Goal: Complete application form

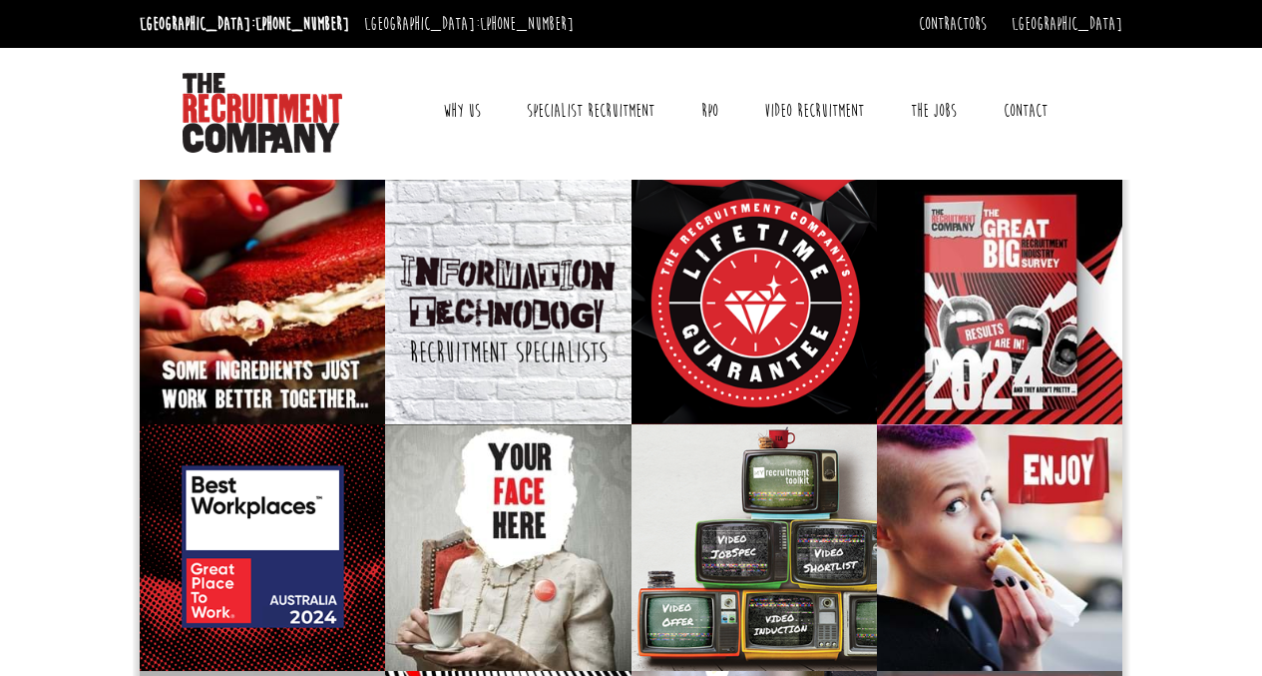
click at [463, 108] on link "Why Us" at bounding box center [462, 111] width 68 height 50
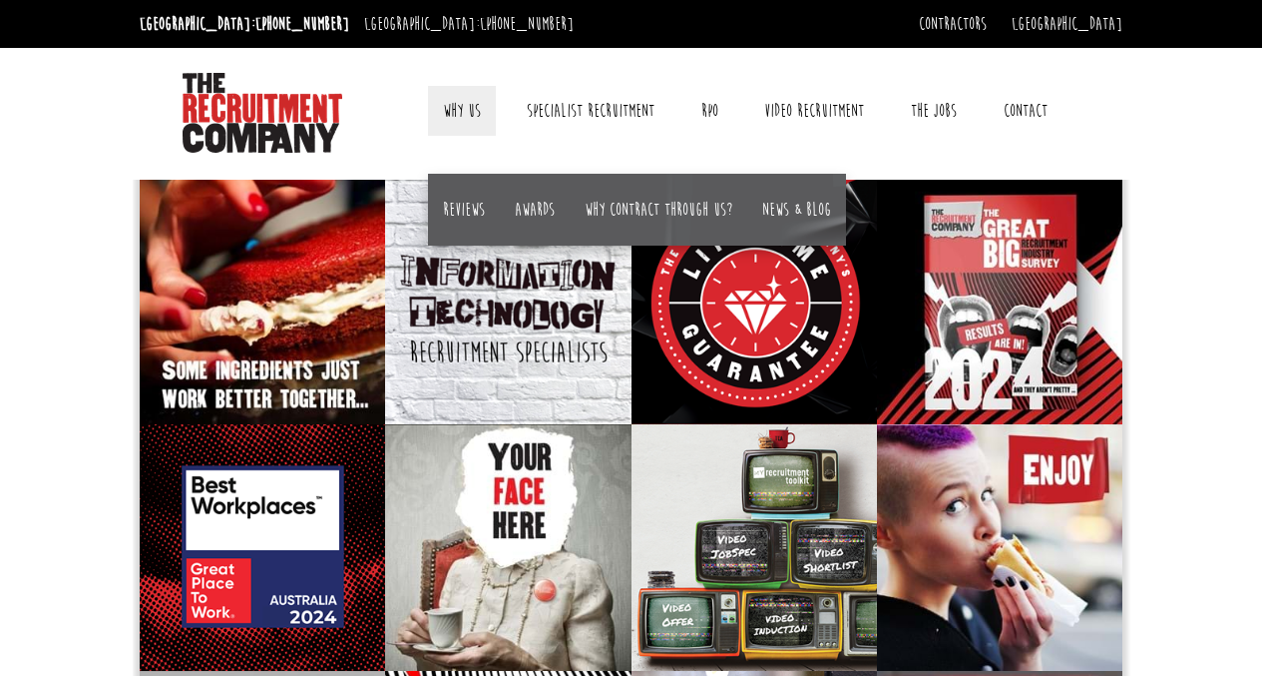
click at [1045, 89] on link "Contact" at bounding box center [1026, 111] width 74 height 50
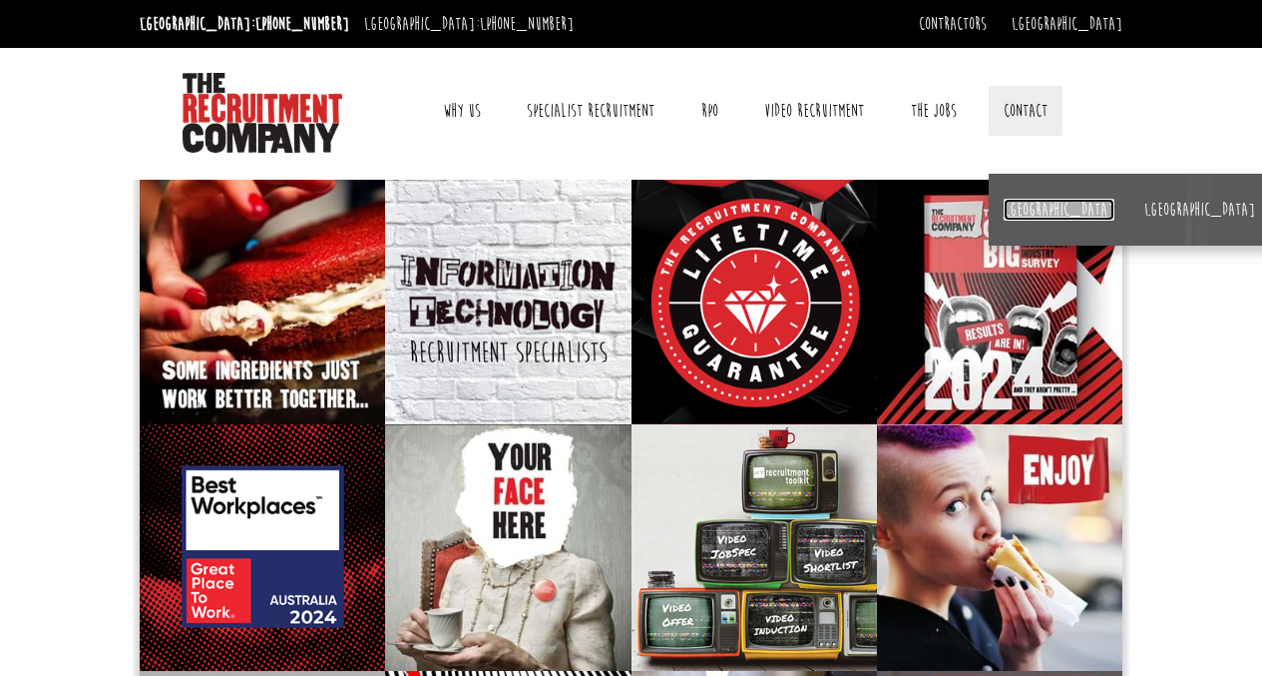
click at [1037, 208] on link "[GEOGRAPHIC_DATA]" at bounding box center [1059, 210] width 111 height 22
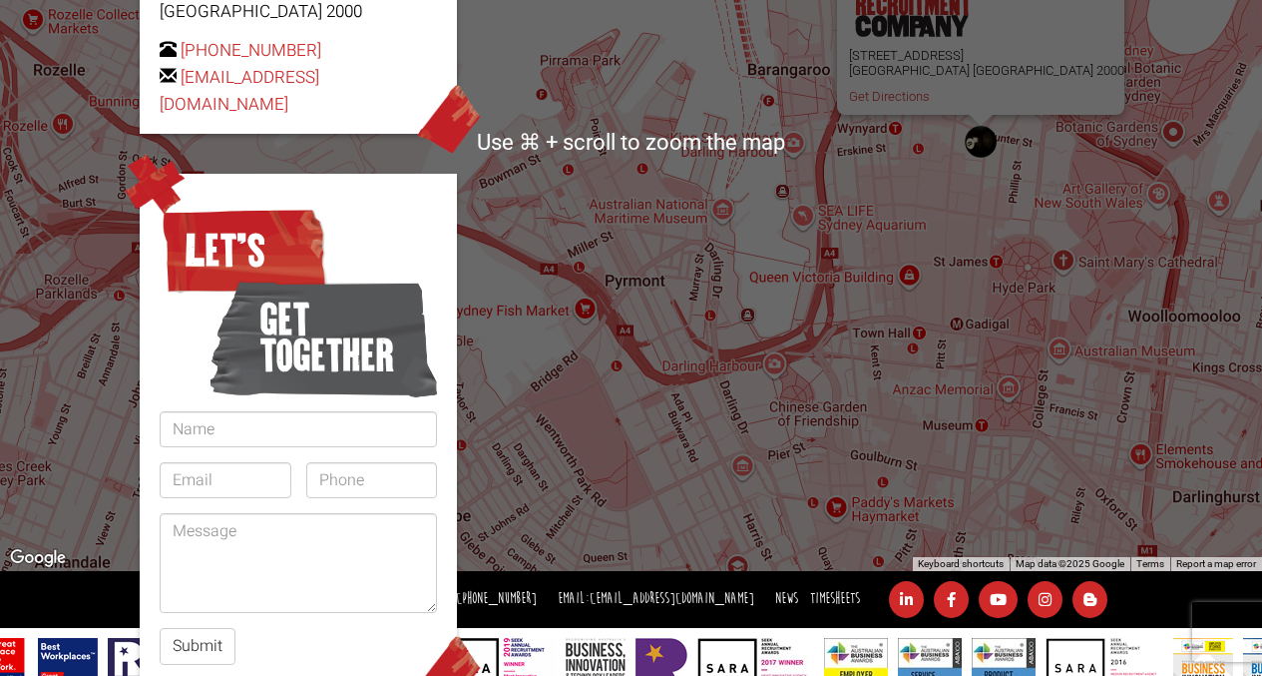
scroll to position [522, 0]
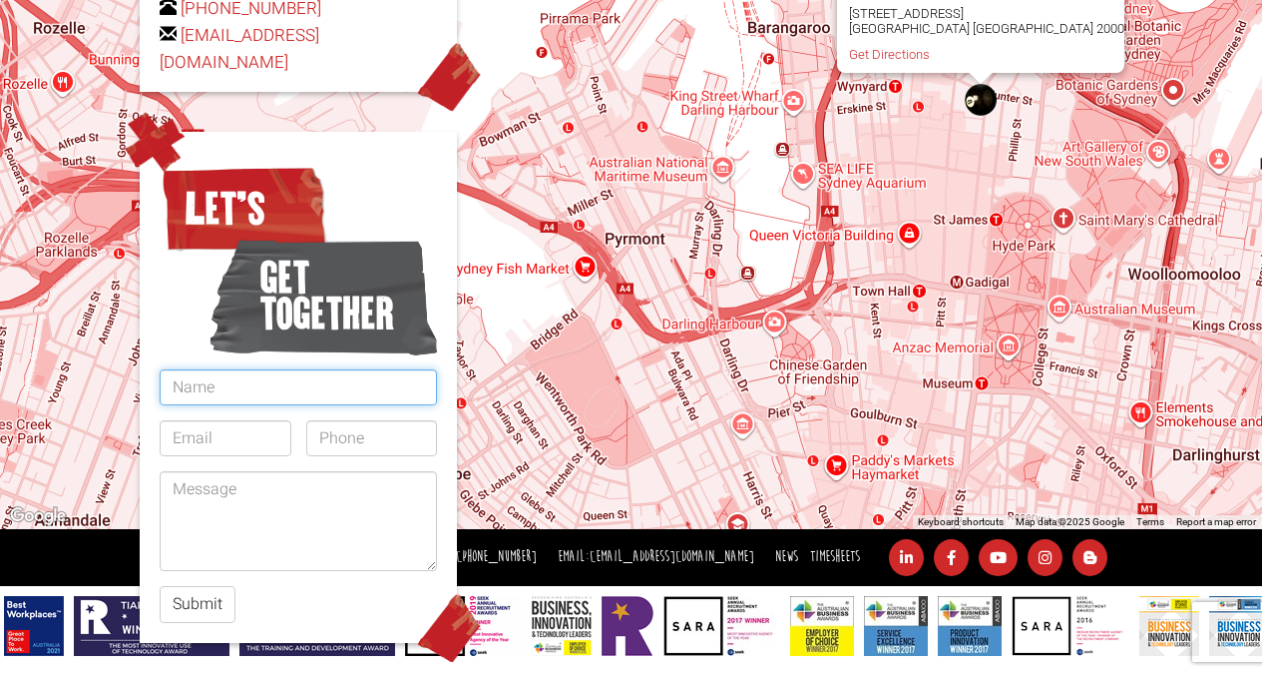
click at [283, 369] on input "text" at bounding box center [298, 387] width 277 height 36
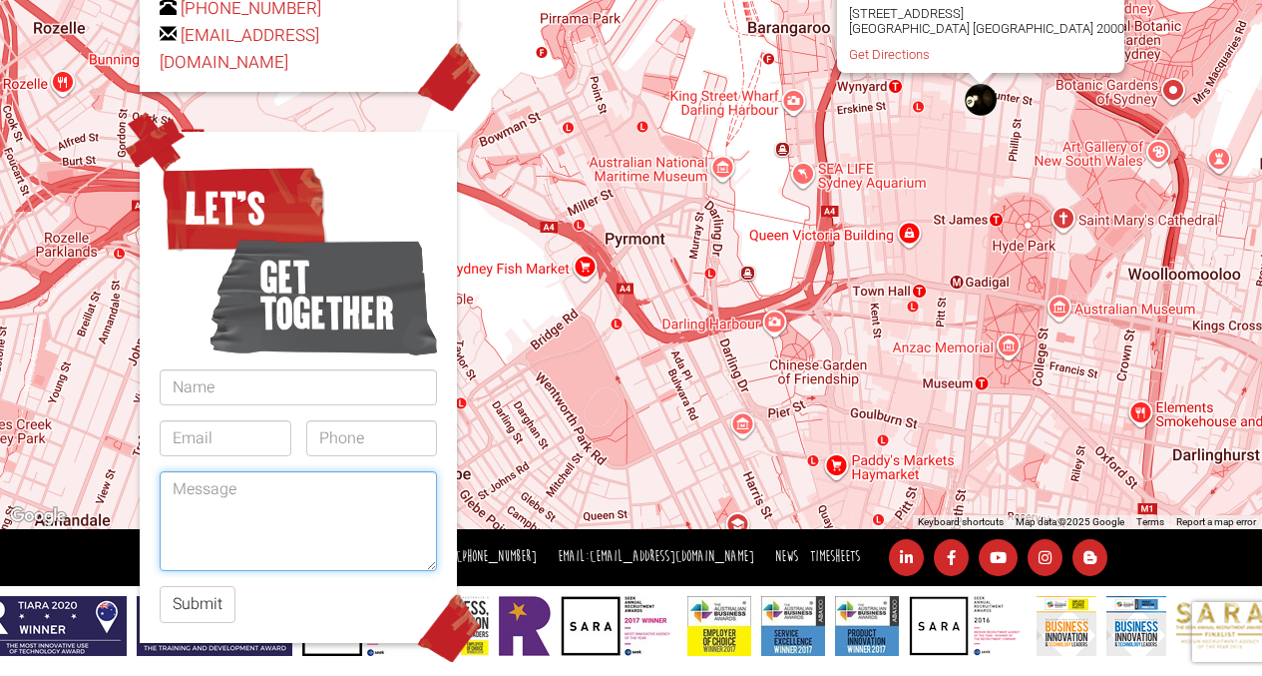
click at [233, 471] on textarea at bounding box center [298, 521] width 277 height 100
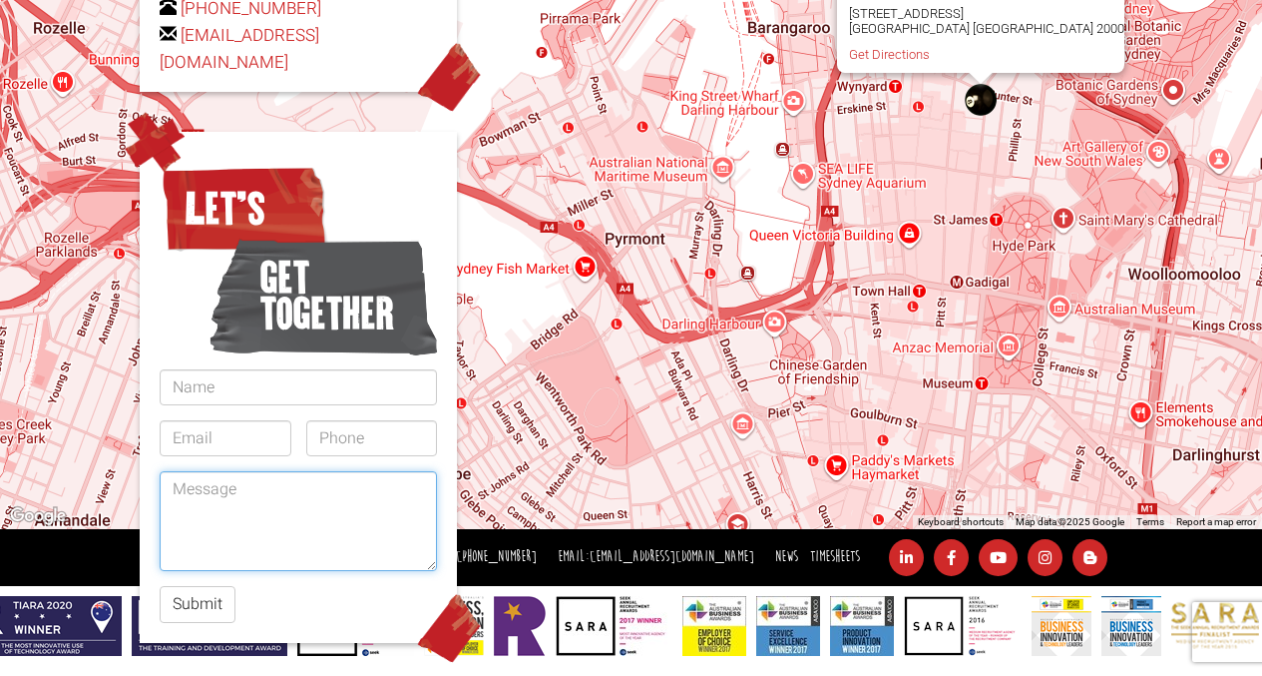
paste textarea "Hi, my name is [PERSON_NAME], an [DEMOGRAPHIC_DATA] citizen, and have over 14 y…"
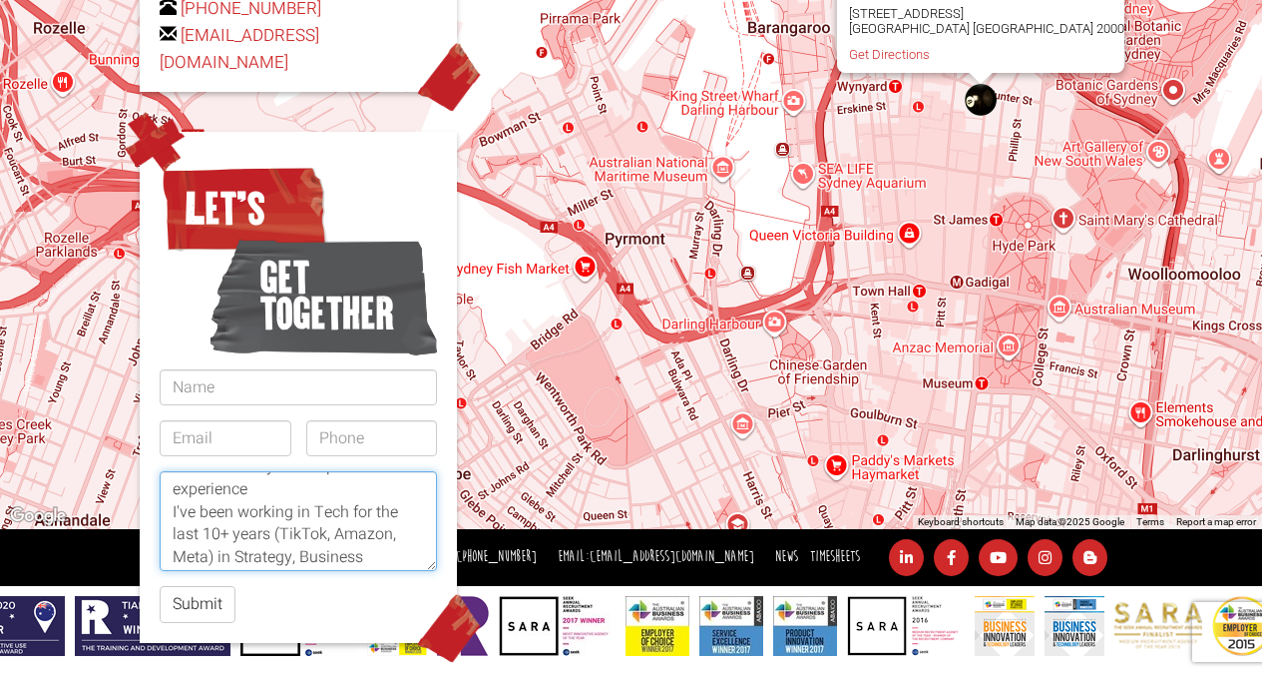
scroll to position [42, 0]
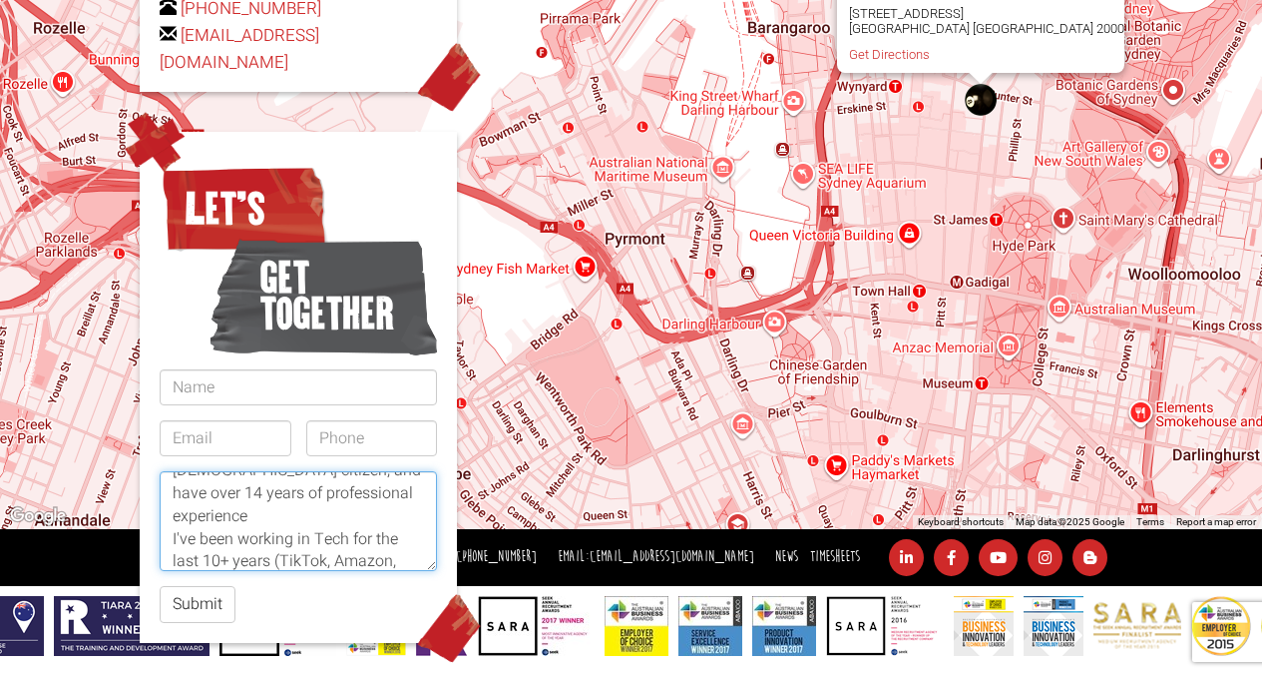
drag, startPoint x: 251, startPoint y: 501, endPoint x: 166, endPoint y: 508, distance: 86.1
click at [166, 508] on textarea "Hi, my name is [PERSON_NAME], an [DEMOGRAPHIC_DATA] citizen, and have over 14 y…" at bounding box center [298, 521] width 277 height 100
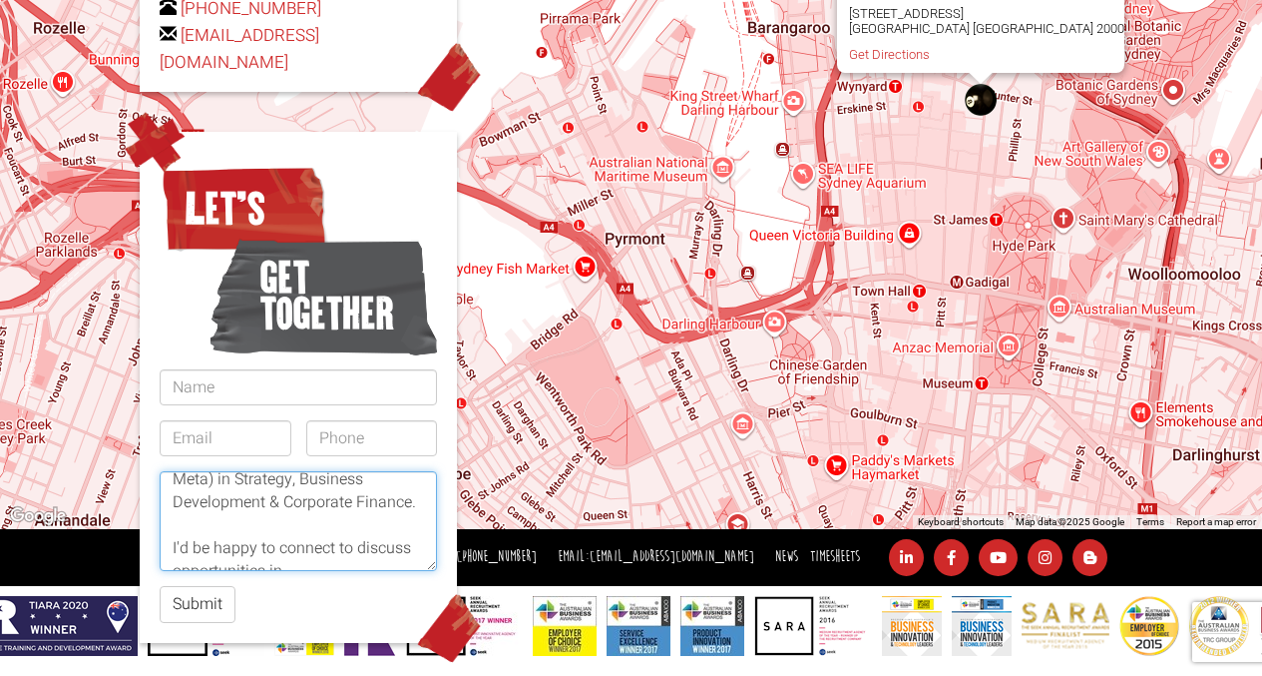
scroll to position [301, 0]
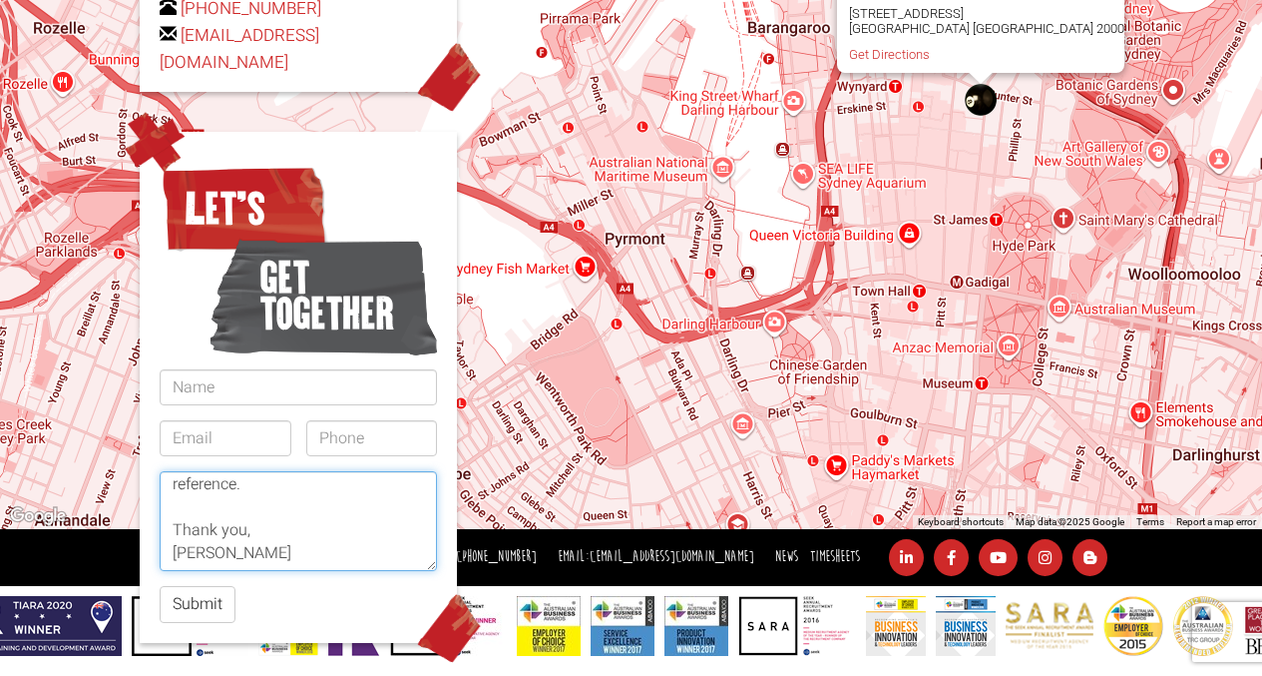
drag, startPoint x: 276, startPoint y: 463, endPoint x: 179, endPoint y: 457, distance: 98.0
click at [179, 471] on textarea "Hi, my name is [PERSON_NAME], an [DEMOGRAPHIC_DATA] citizen, and have over 14 y…" at bounding box center [298, 521] width 277 height 100
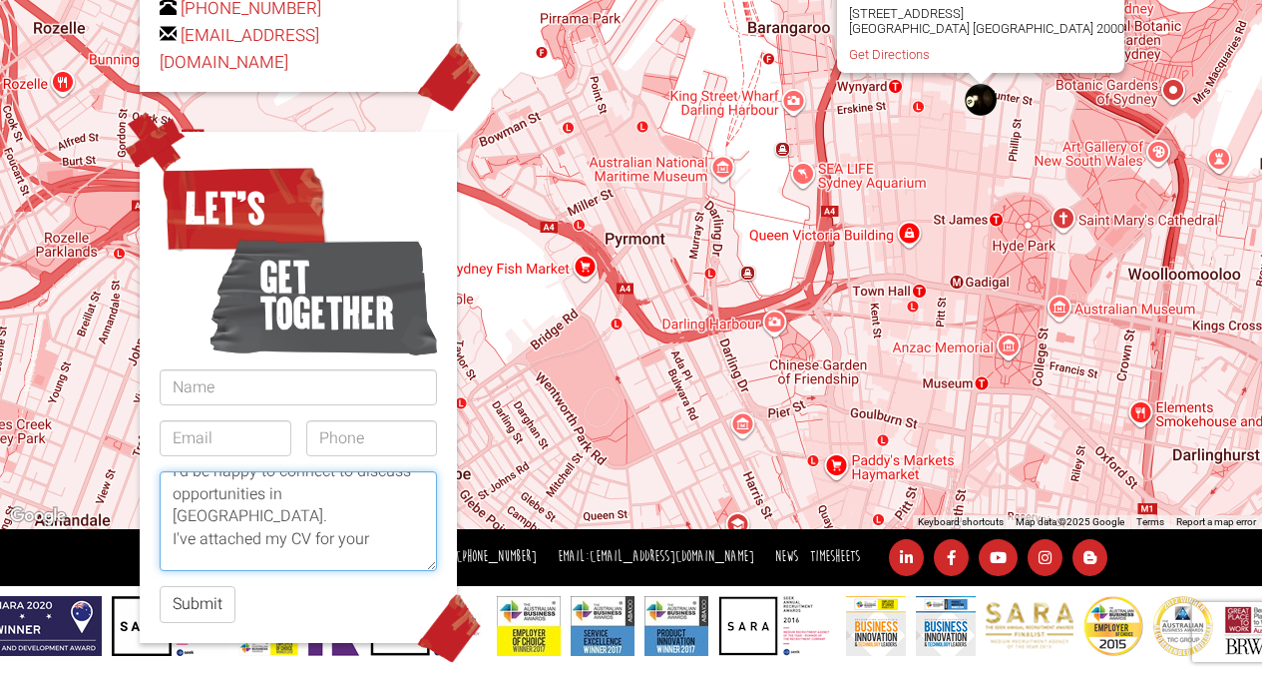
scroll to position [220, 0]
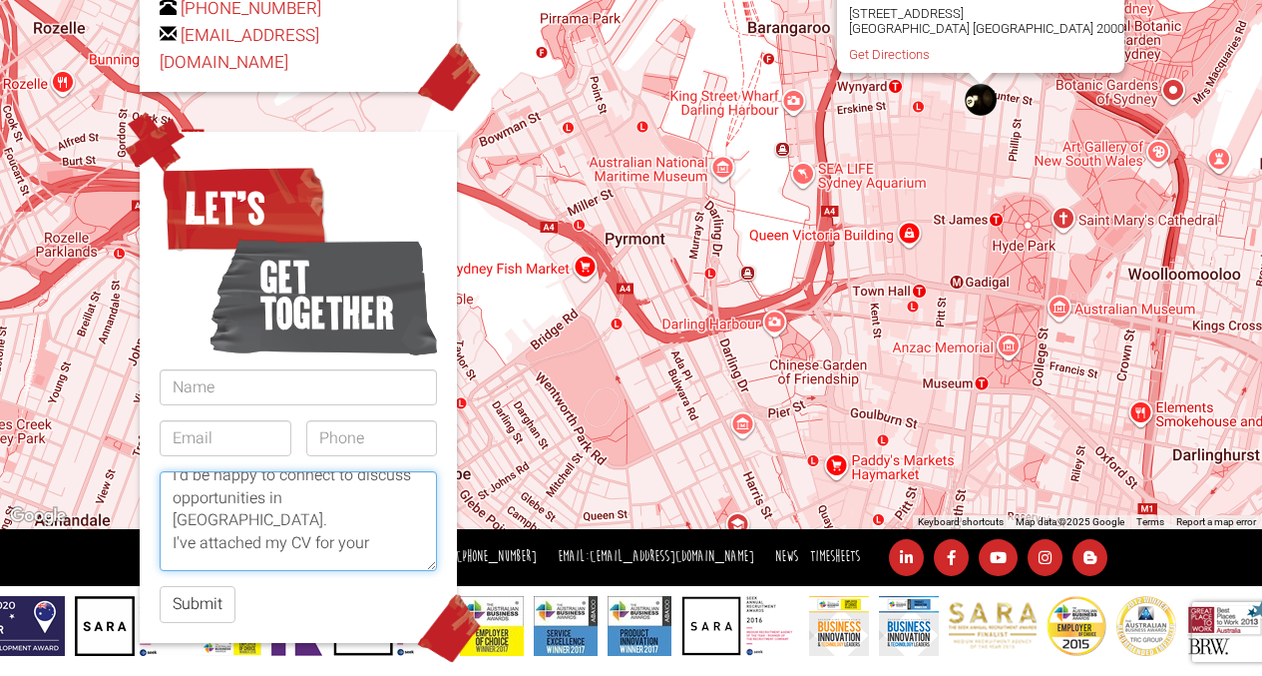
drag, startPoint x: 379, startPoint y: 519, endPoint x: 168, endPoint y: 477, distance: 215.7
click at [168, 477] on textarea "Hi, my name is [PERSON_NAME], an [DEMOGRAPHIC_DATA] citizen, and have over 14 y…" at bounding box center [298, 521] width 277 height 100
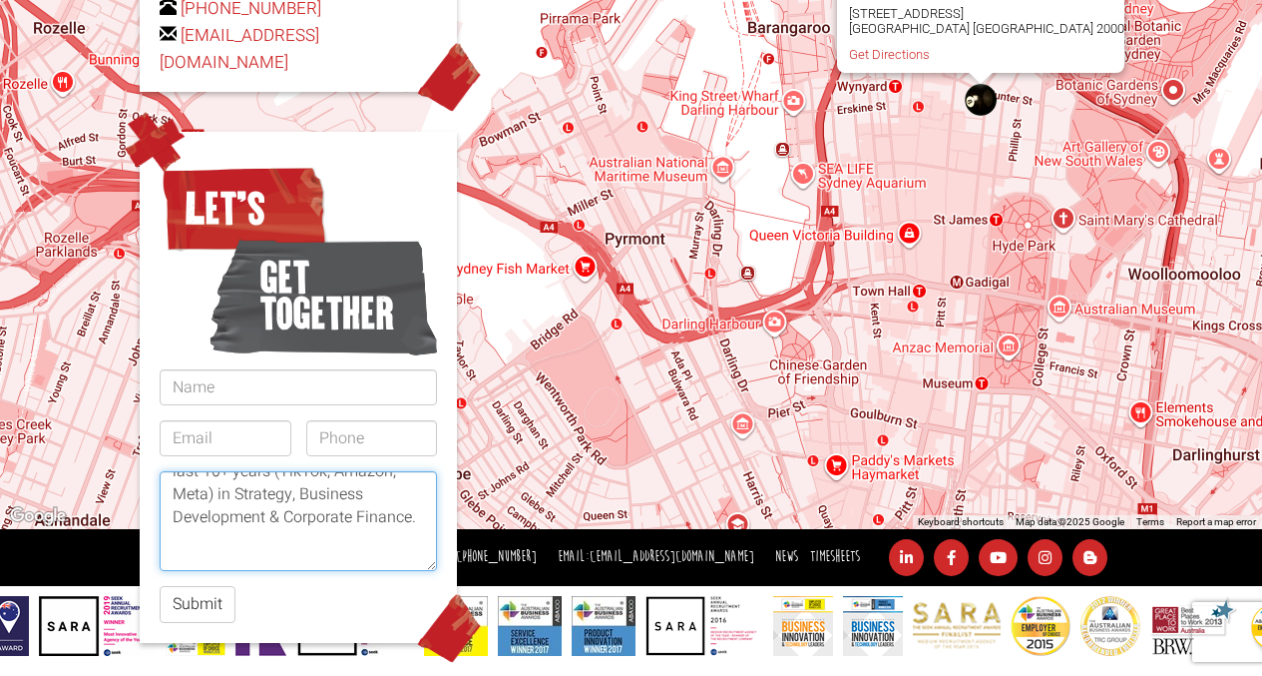
scroll to position [0, 0]
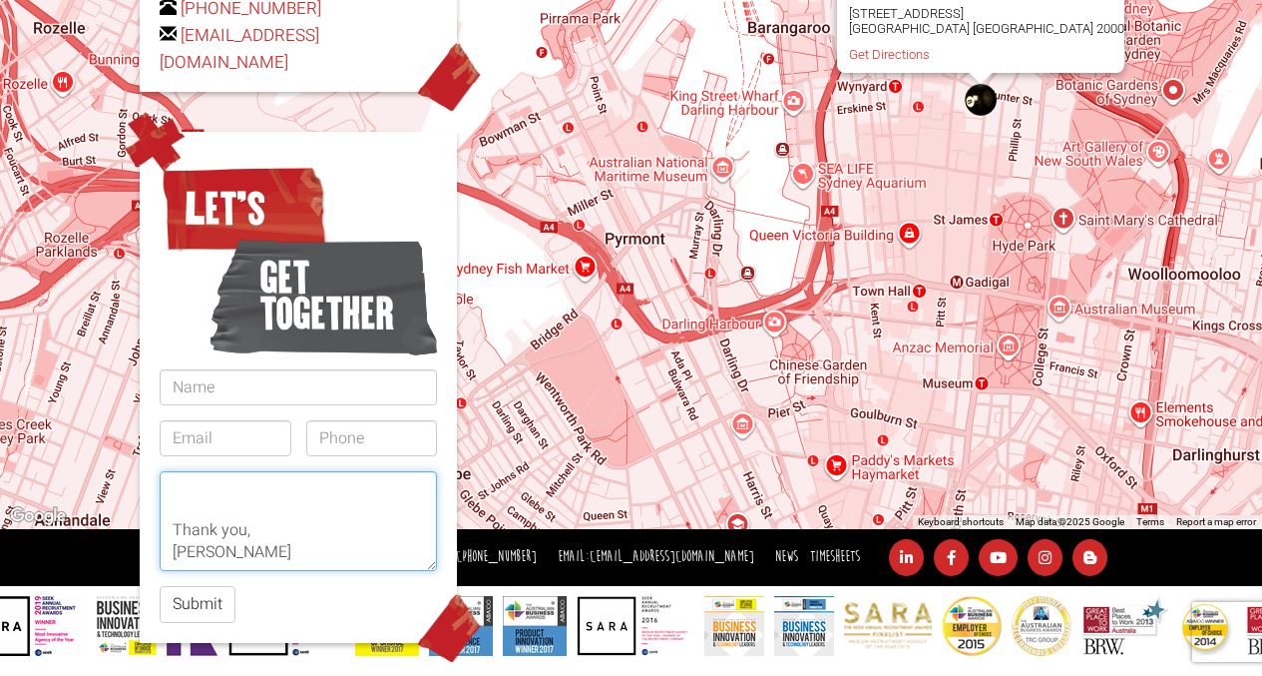
click at [253, 484] on textarea "Hi, my name is [PERSON_NAME], an [DEMOGRAPHIC_DATA] citizen, and have over 14 y…" at bounding box center [298, 521] width 277 height 100
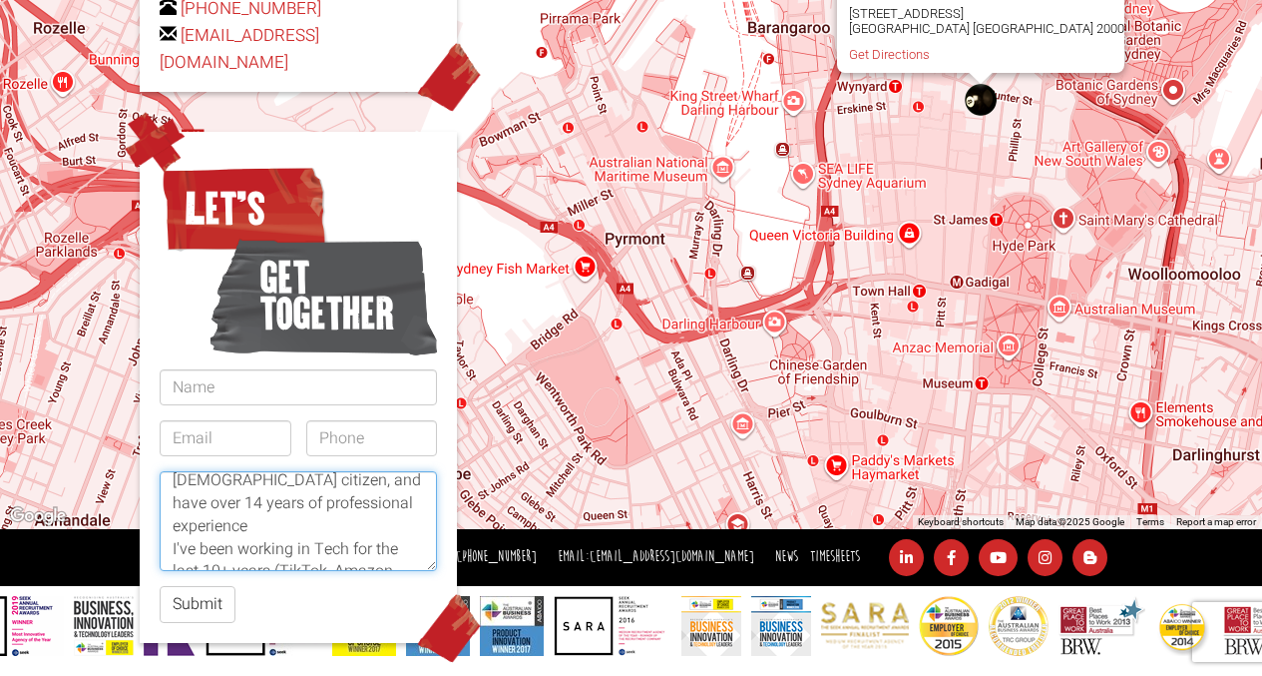
scroll to position [15, 0]
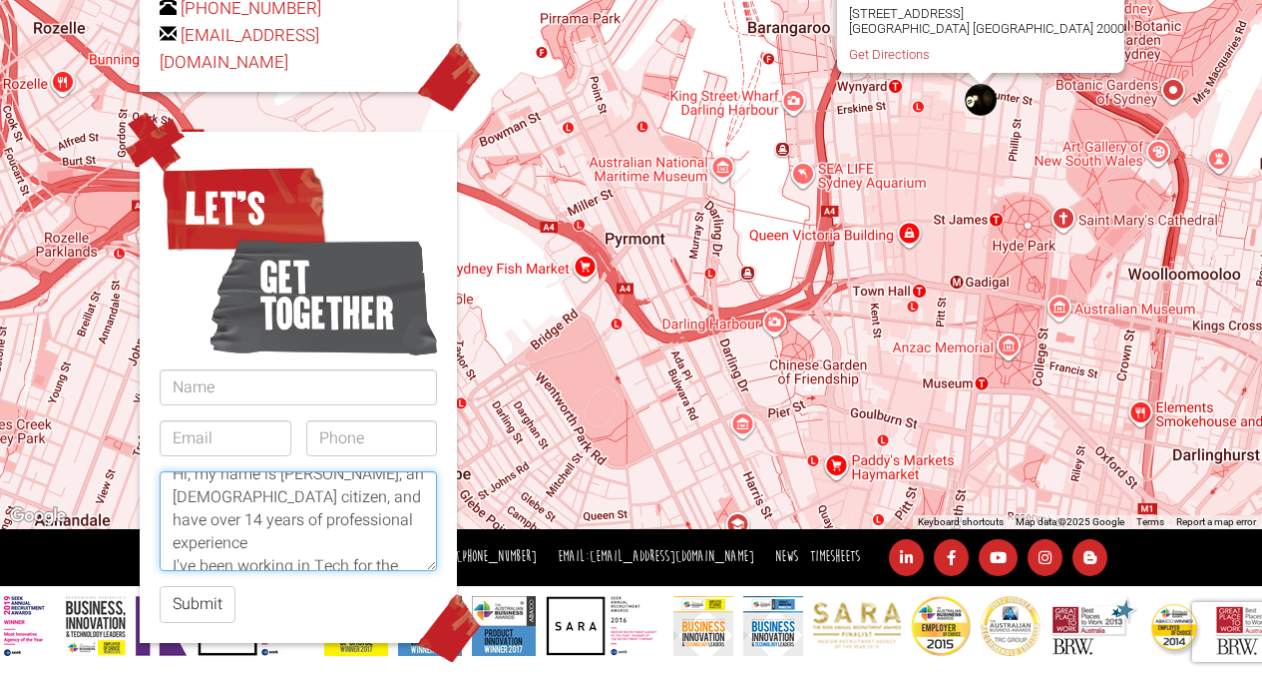
type textarea "Hi, my name is [PERSON_NAME], an [DEMOGRAPHIC_DATA] citizen, and have over 14 y…"
click at [234, 379] on form "Let’s get together Hi, my name is [PERSON_NAME], an [DEMOGRAPHIC_DATA] citizen,…" at bounding box center [298, 391] width 277 height 464
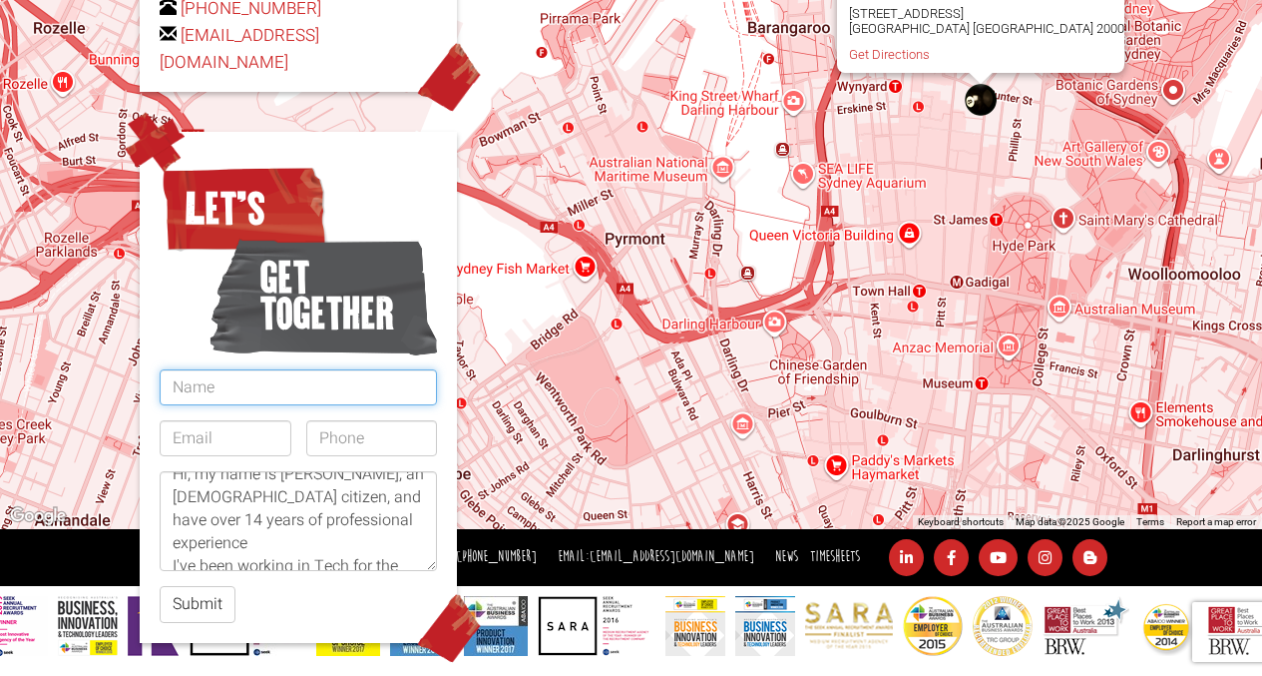
click at [246, 369] on input "text" at bounding box center [298, 387] width 277 height 36
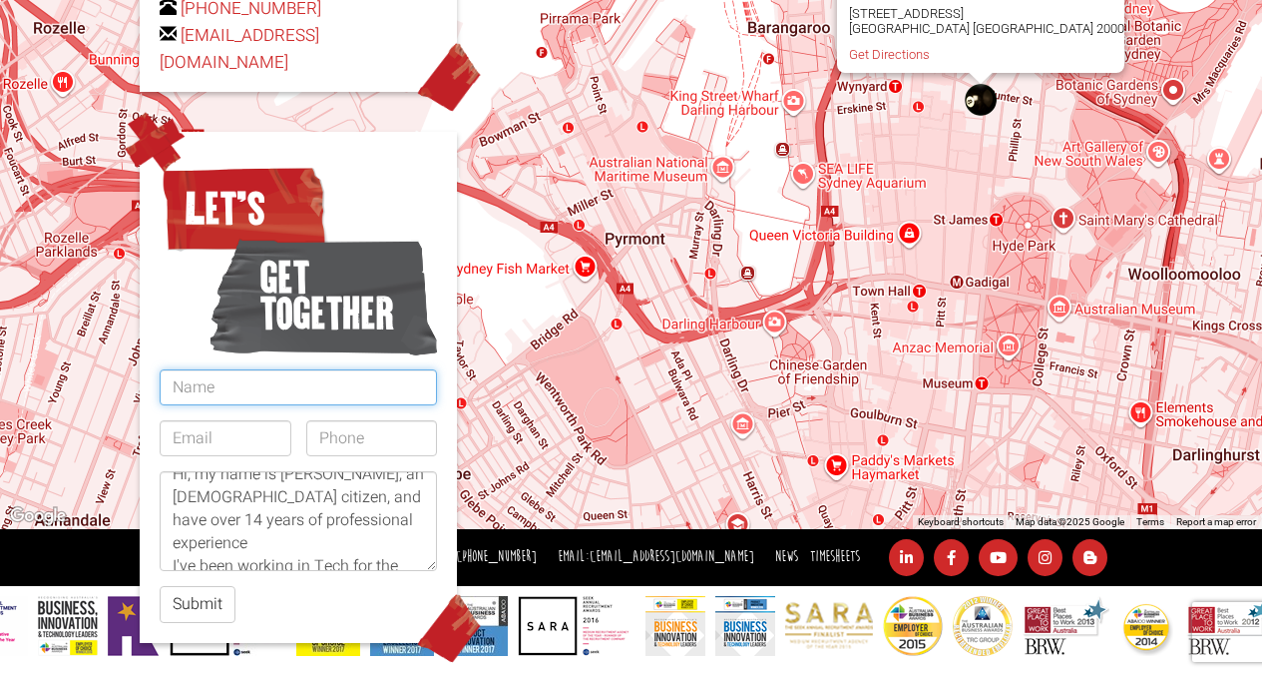
type input "[PERSON_NAME]"
type input "[EMAIL_ADDRESS][DOMAIN_NAME]"
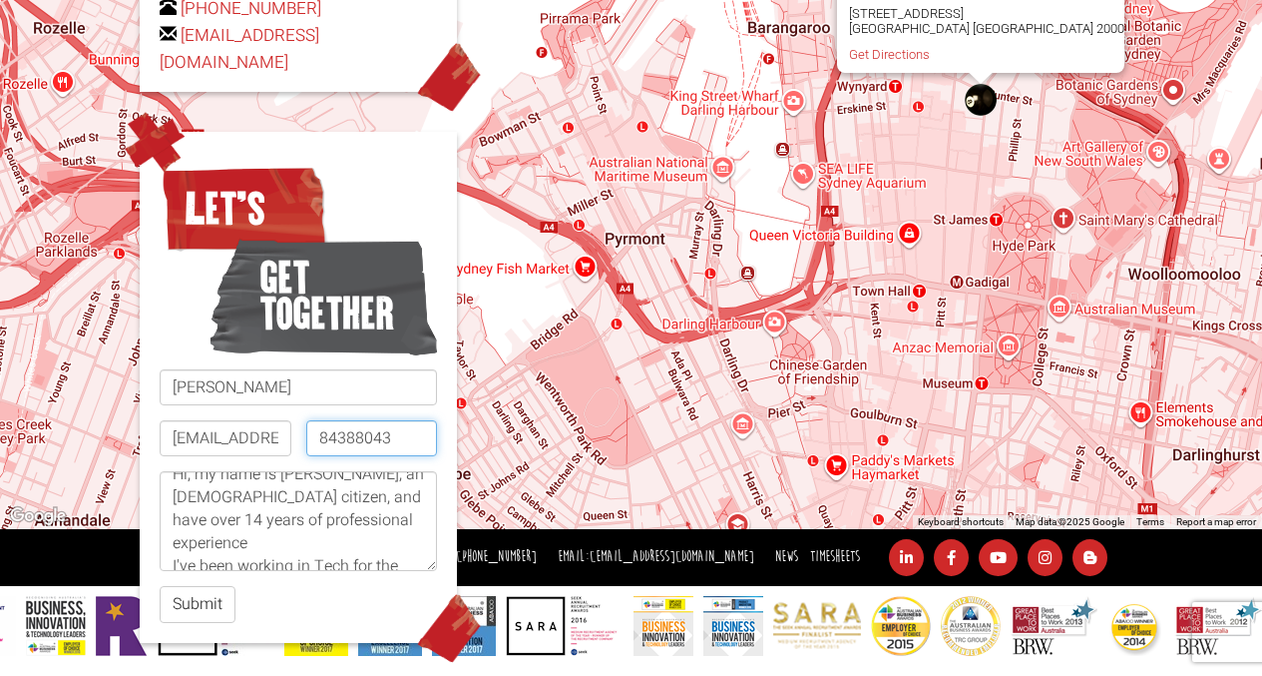
click at [381, 420] on input "84388043" at bounding box center [372, 438] width 132 height 36
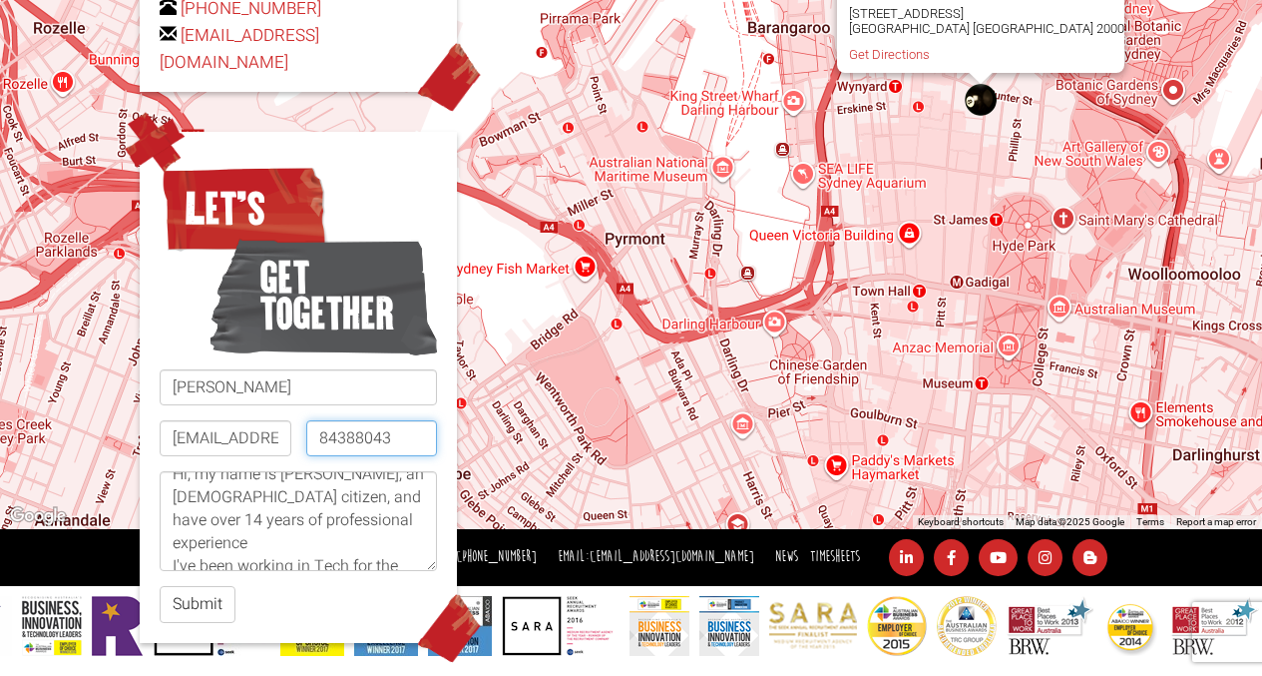
click at [381, 420] on input "84388043" at bounding box center [372, 438] width 132 height 36
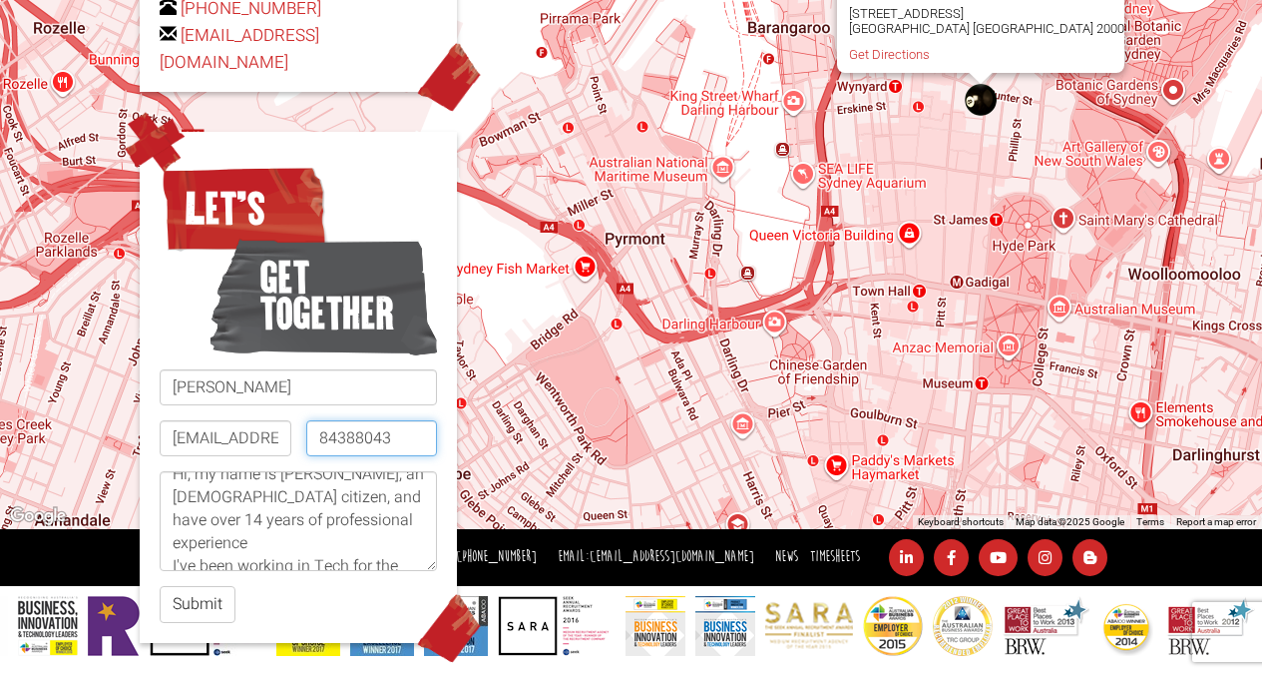
click at [381, 420] on input "84388043" at bounding box center [372, 438] width 132 height 36
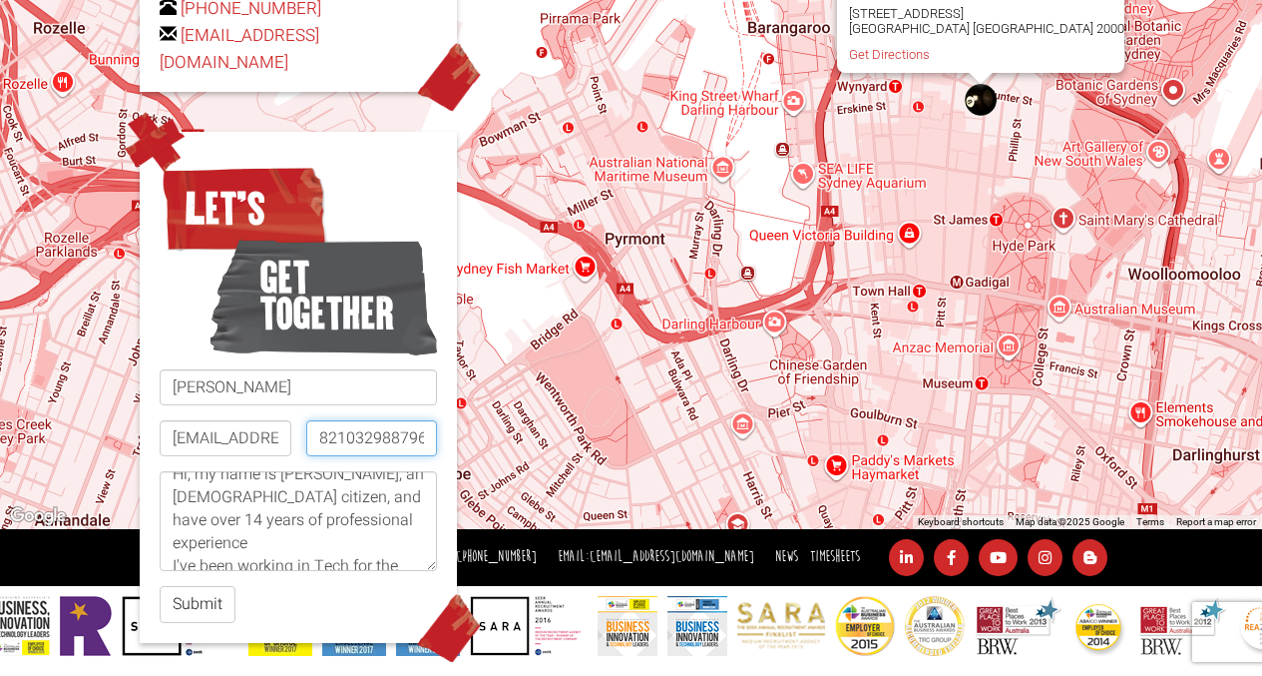
scroll to position [0, 1]
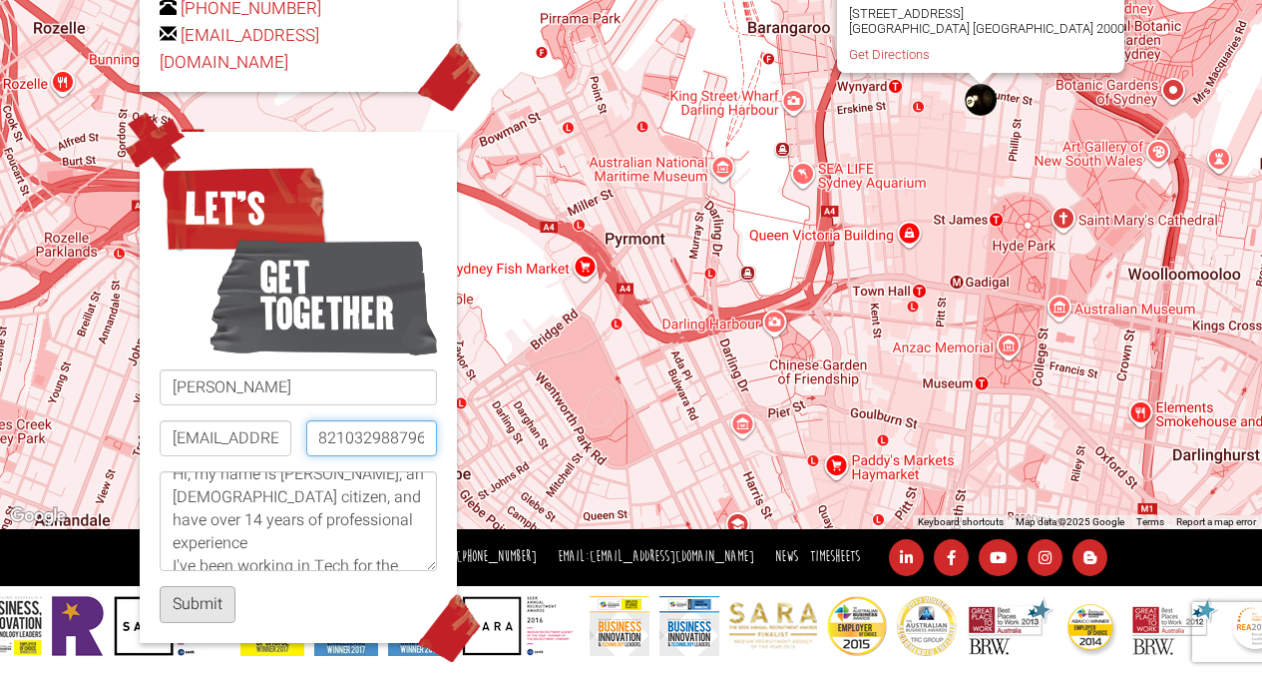
type input "821032988796"
click at [204, 586] on button "Submit" at bounding box center [198, 604] width 76 height 37
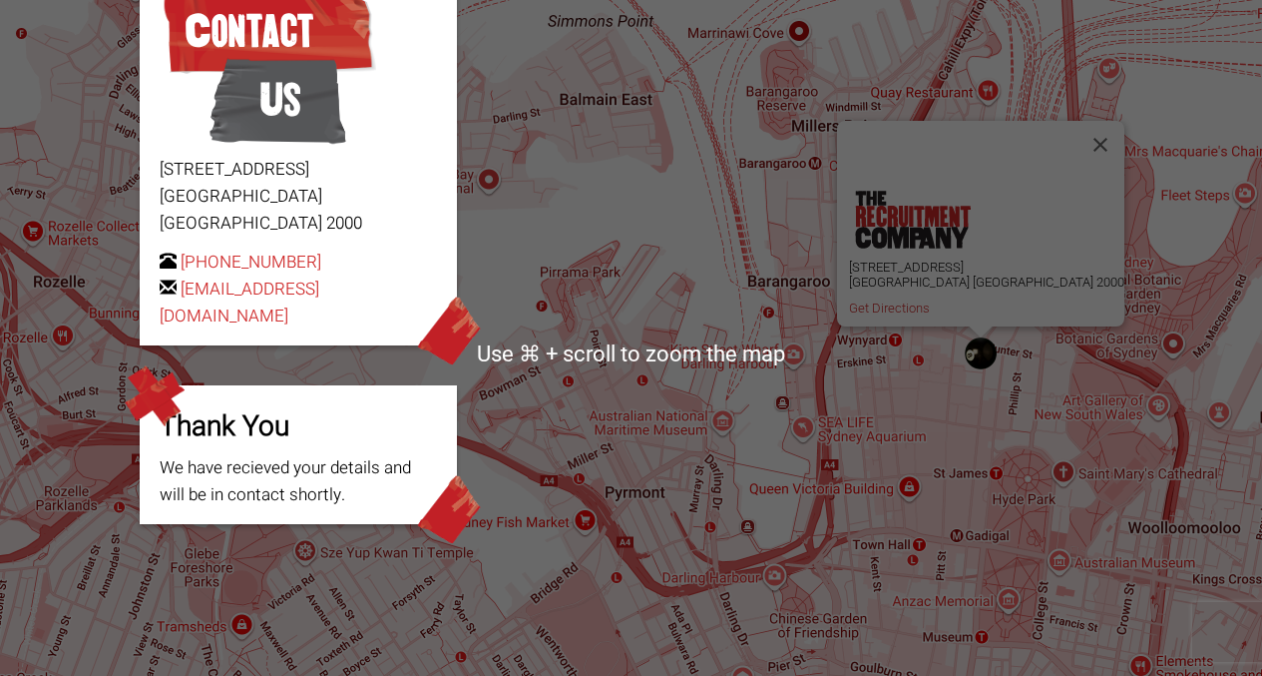
scroll to position [286, 0]
